Goal: Information Seeking & Learning: Learn about a topic

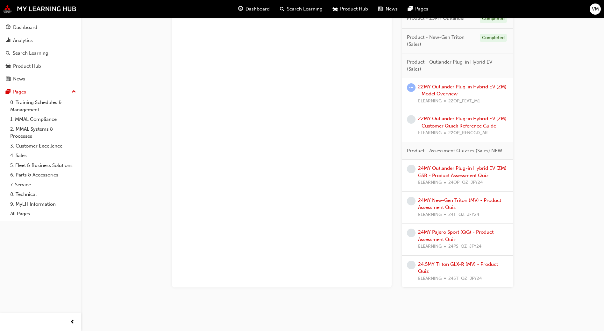
scroll to position [668, 0]
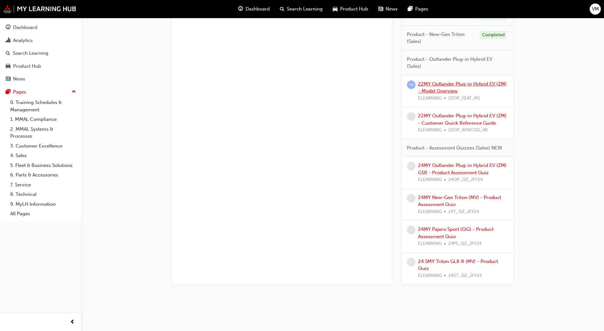
click at [440, 89] on link "22MY Outlander Plug-in Hybrid EV (ZM) - Model Overview" at bounding box center [462, 87] width 88 height 13
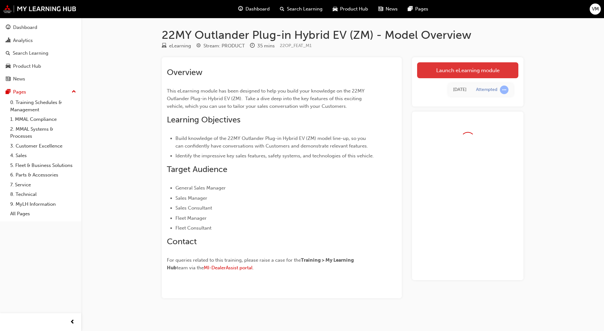
click at [462, 71] on link "Launch eLearning module" at bounding box center [467, 70] width 101 height 16
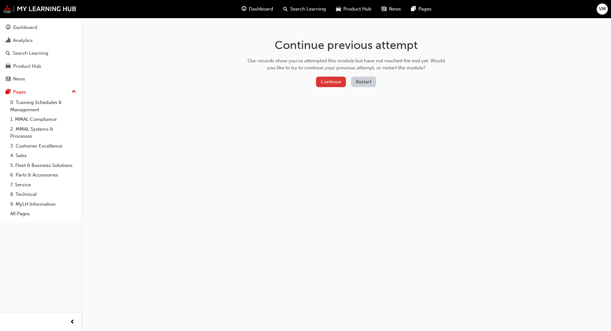
click at [326, 77] on button "Continue" at bounding box center [331, 82] width 30 height 11
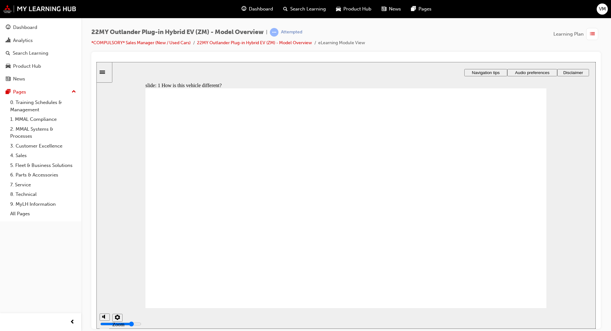
drag, startPoint x: 323, startPoint y: 263, endPoint x: 338, endPoint y: 267, distance: 15.8
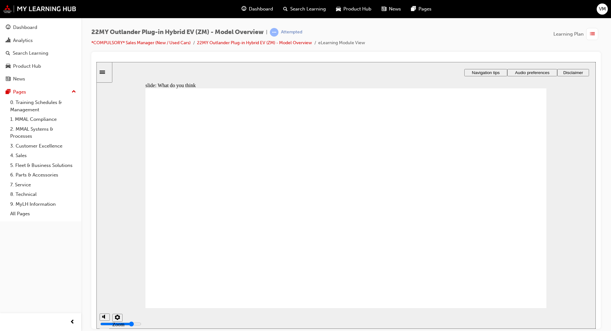
radio input "true"
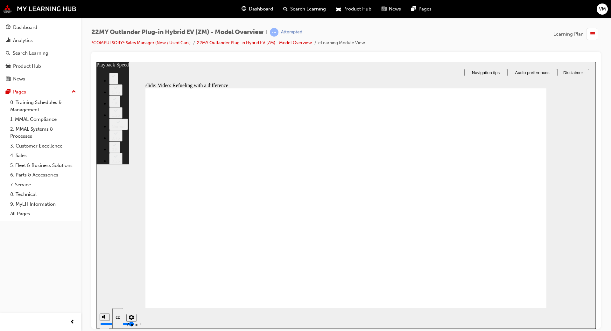
type input "114"
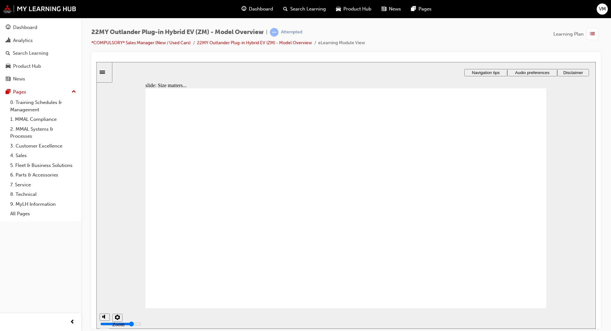
checkbox input "true"
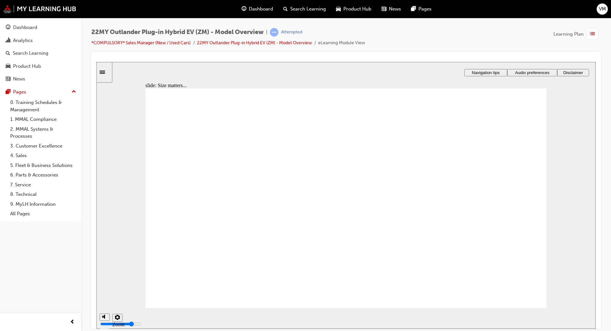
checkbox input "true"
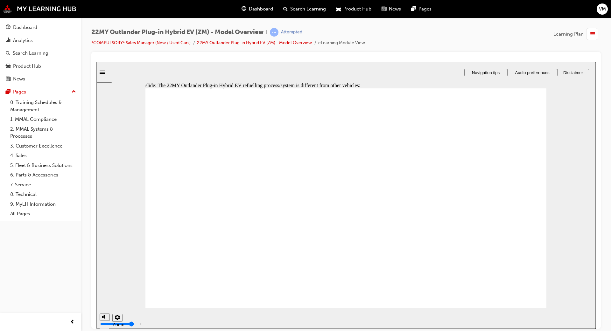
checkbox input "true"
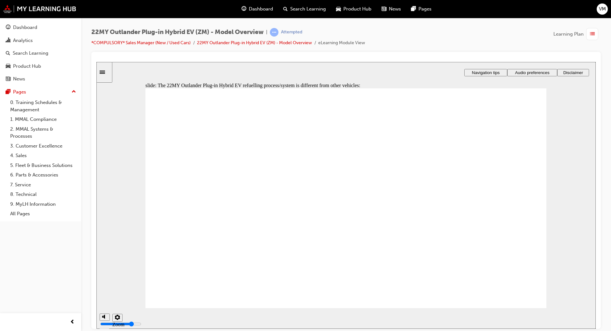
checkbox input "true"
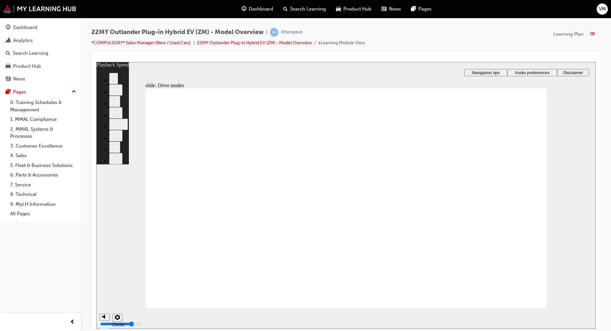
type input "37"
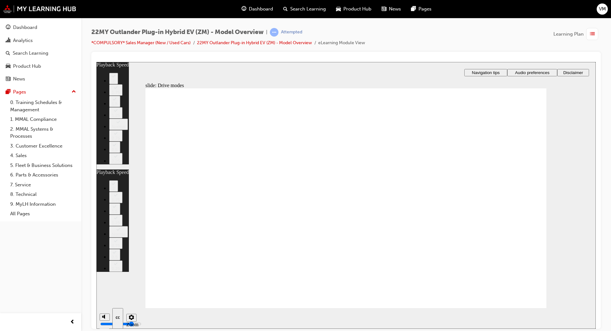
type input "7"
type input "37"
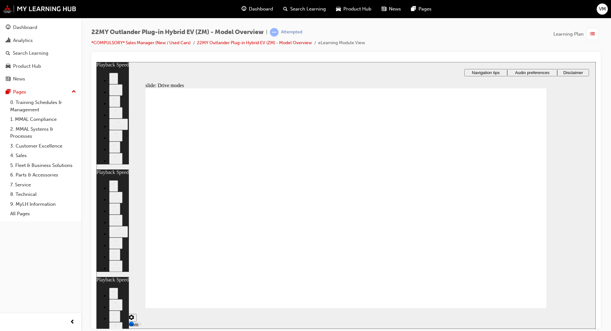
type input "34"
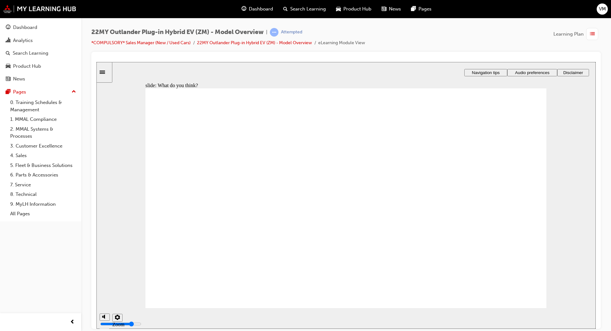
radio input "false"
radio input "true"
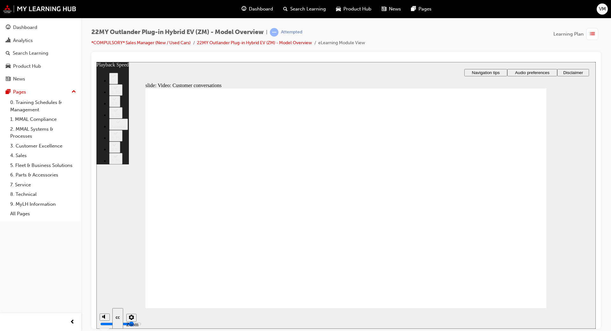
type input "143"
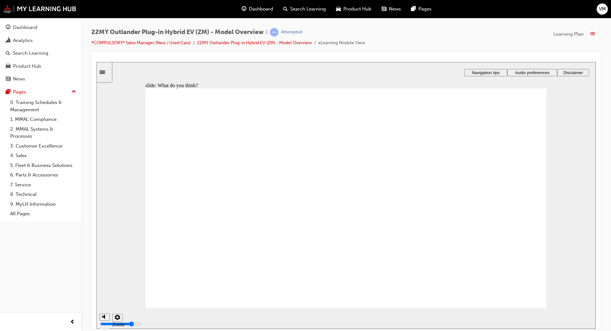
checkbox input "true"
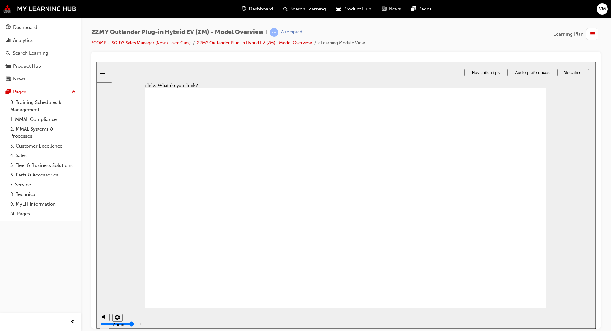
checkbox input "true"
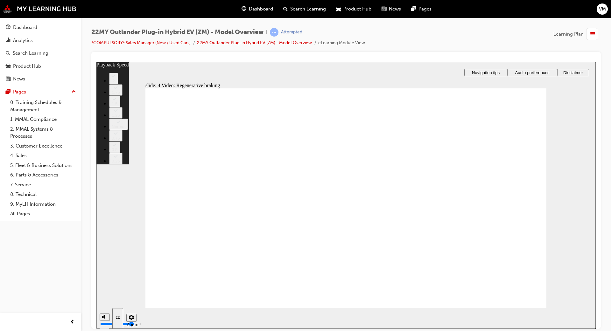
type input "91"
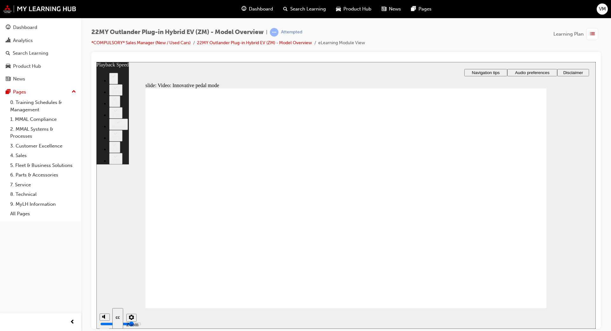
type input "129"
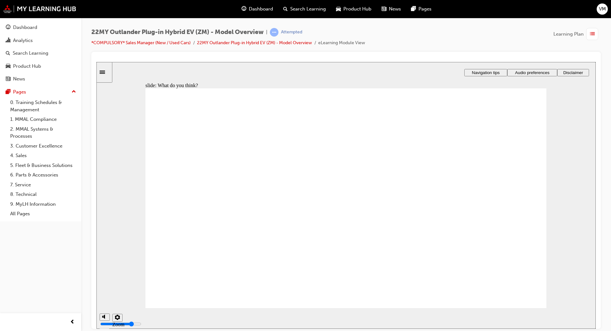
radio input "true"
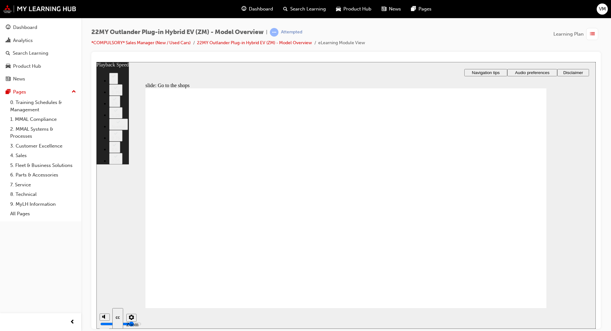
type input "132"
type input "324"
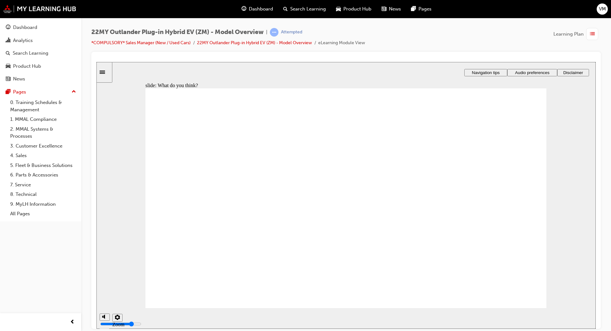
checkbox input "true"
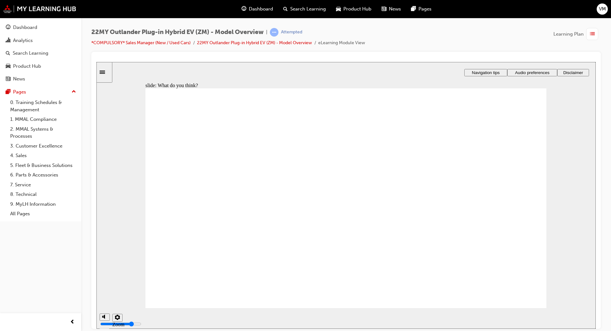
checkbox input "true"
